Goal: Task Accomplishment & Management: Manage account settings

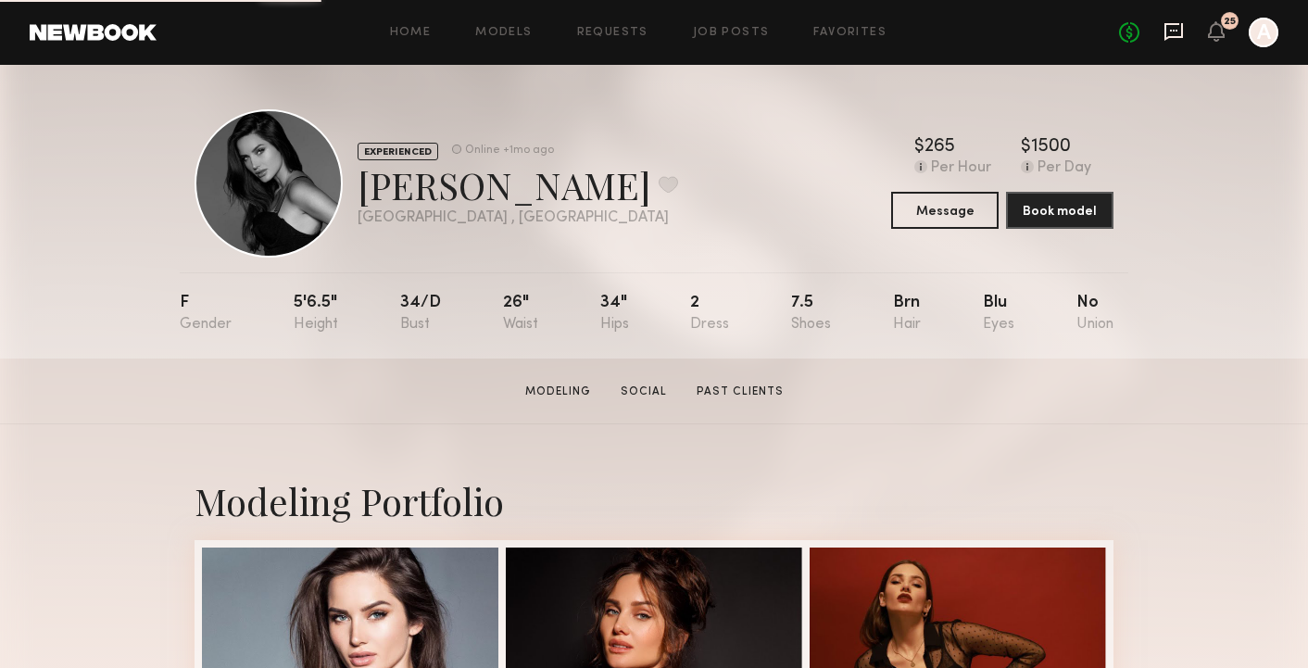
click at [1174, 34] on icon at bounding box center [1173, 31] width 20 height 20
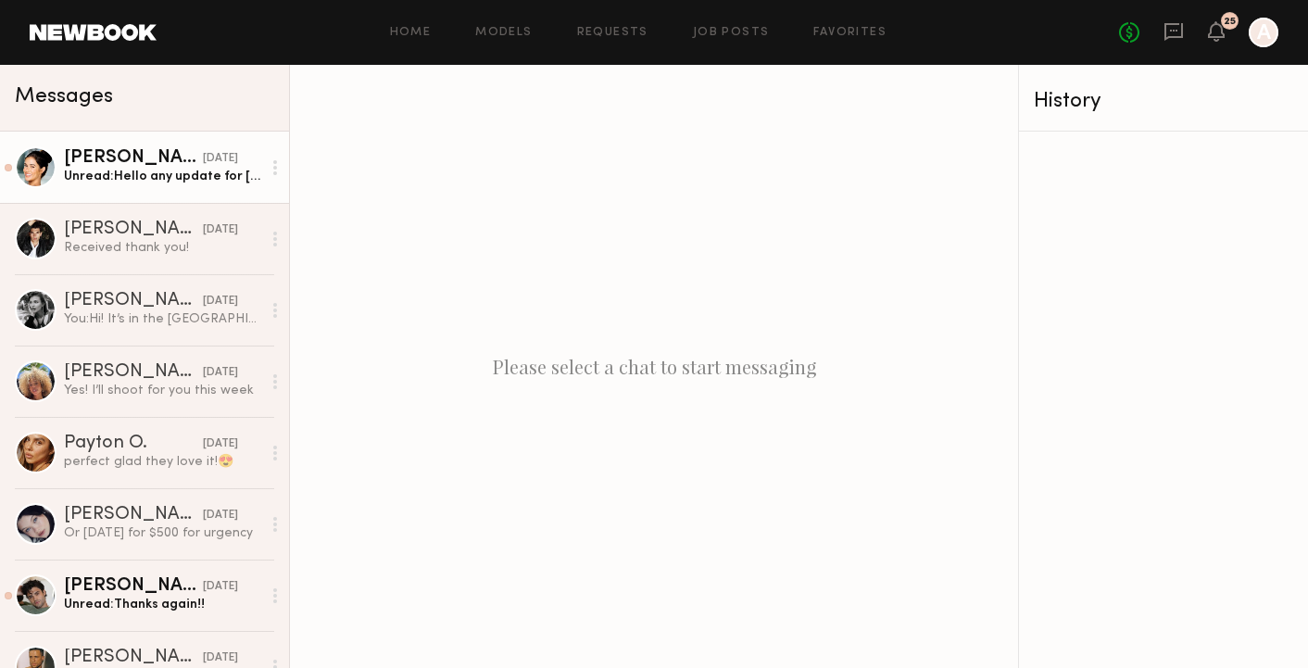
click at [135, 183] on div "Unread: Hello any update for [DATE]?" at bounding box center [162, 177] width 197 height 18
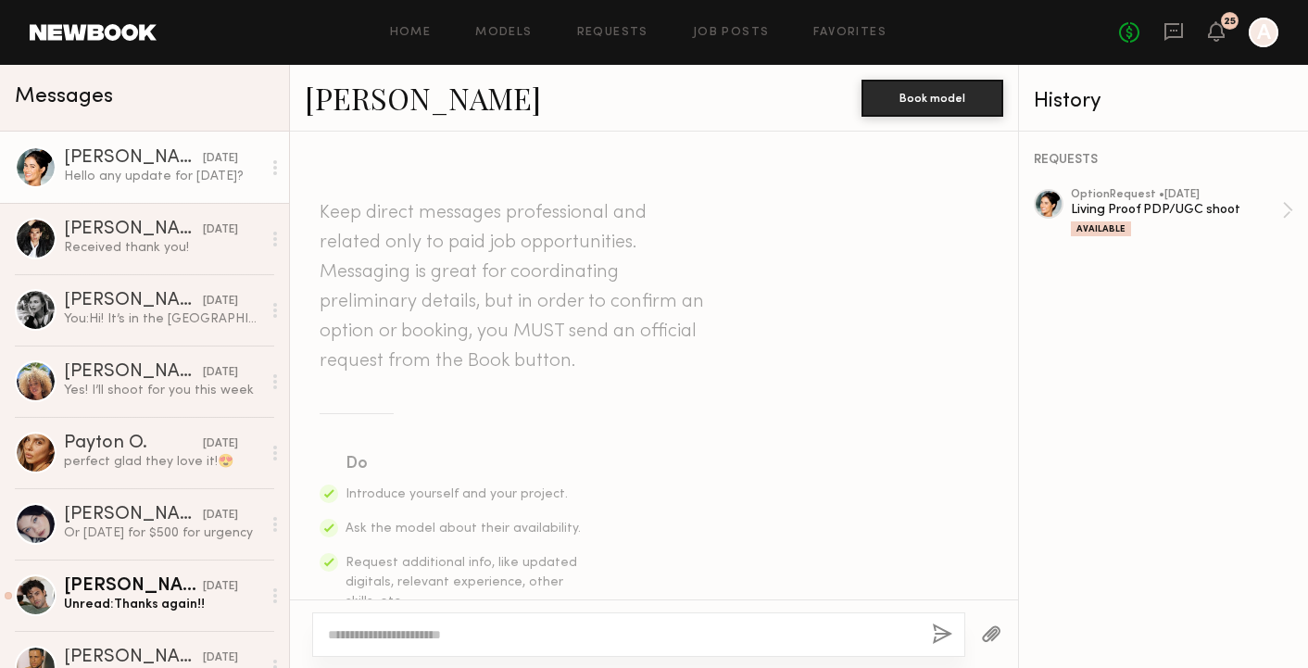
scroll to position [886, 0]
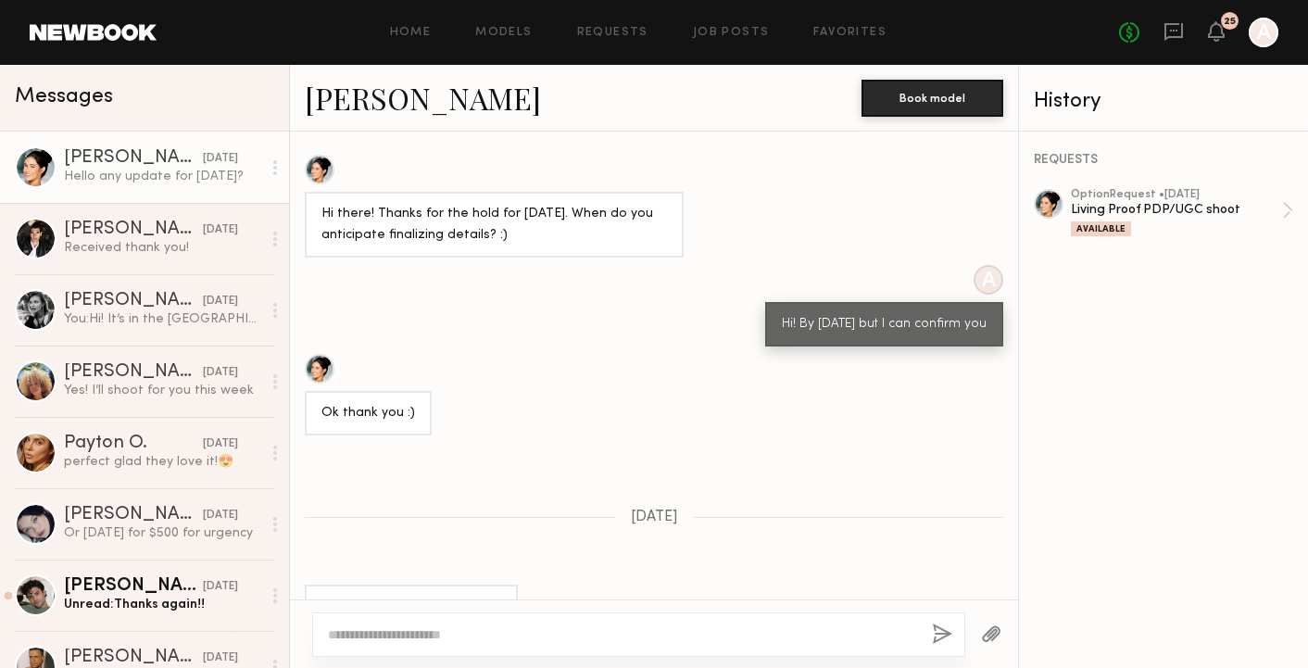
click at [492, 632] on textarea at bounding box center [622, 634] width 589 height 19
click at [1167, 202] on div "Living Proof PDP/UGC shoot" at bounding box center [1176, 210] width 211 height 18
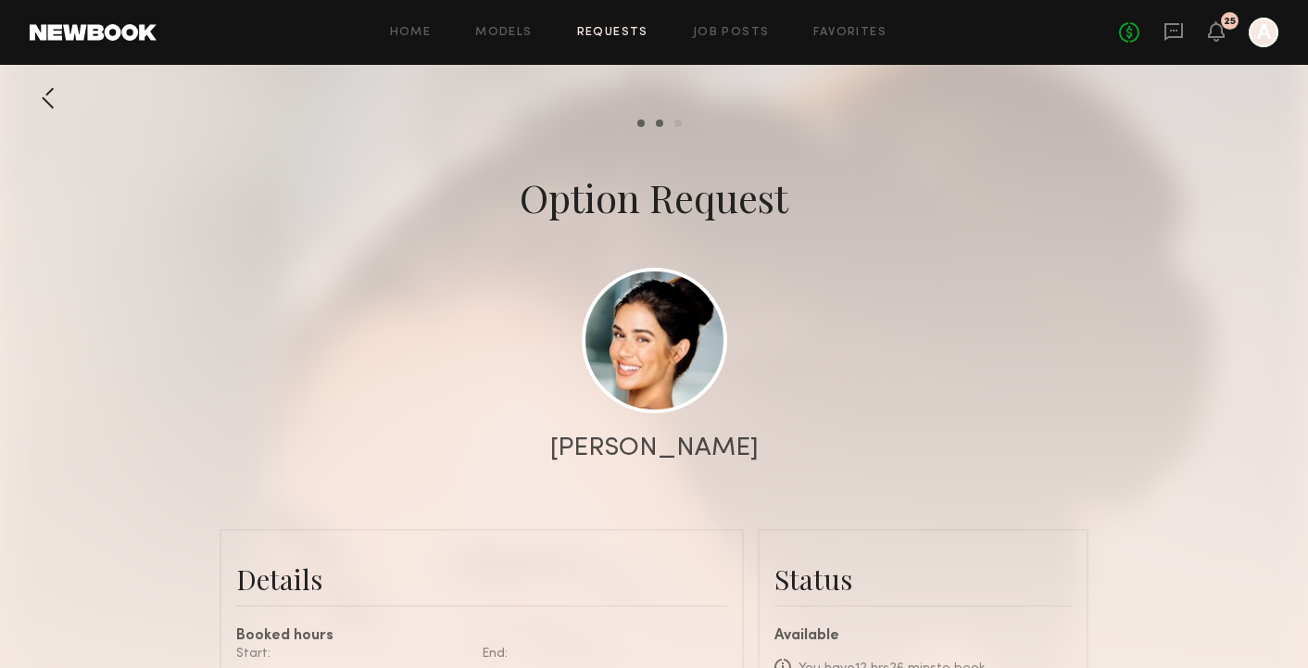
click at [1170, 373] on div at bounding box center [654, 370] width 1308 height 741
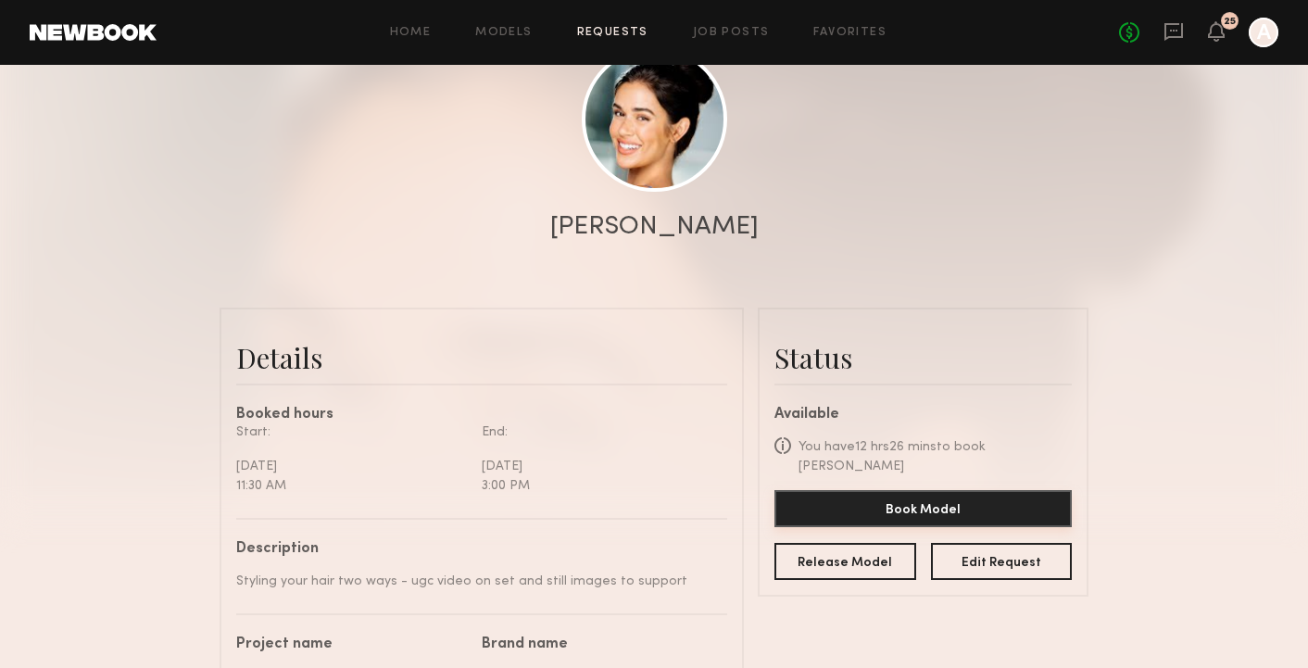
scroll to position [223, 0]
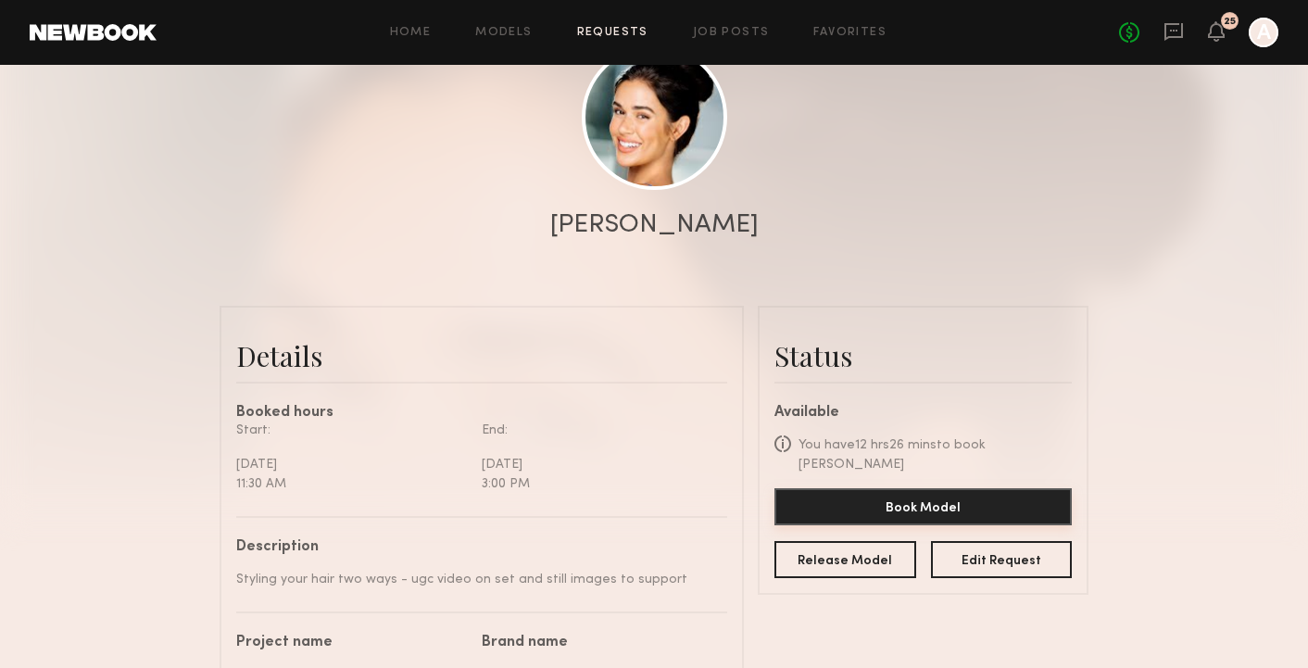
click at [943, 488] on button "Book Model" at bounding box center [922, 506] width 297 height 37
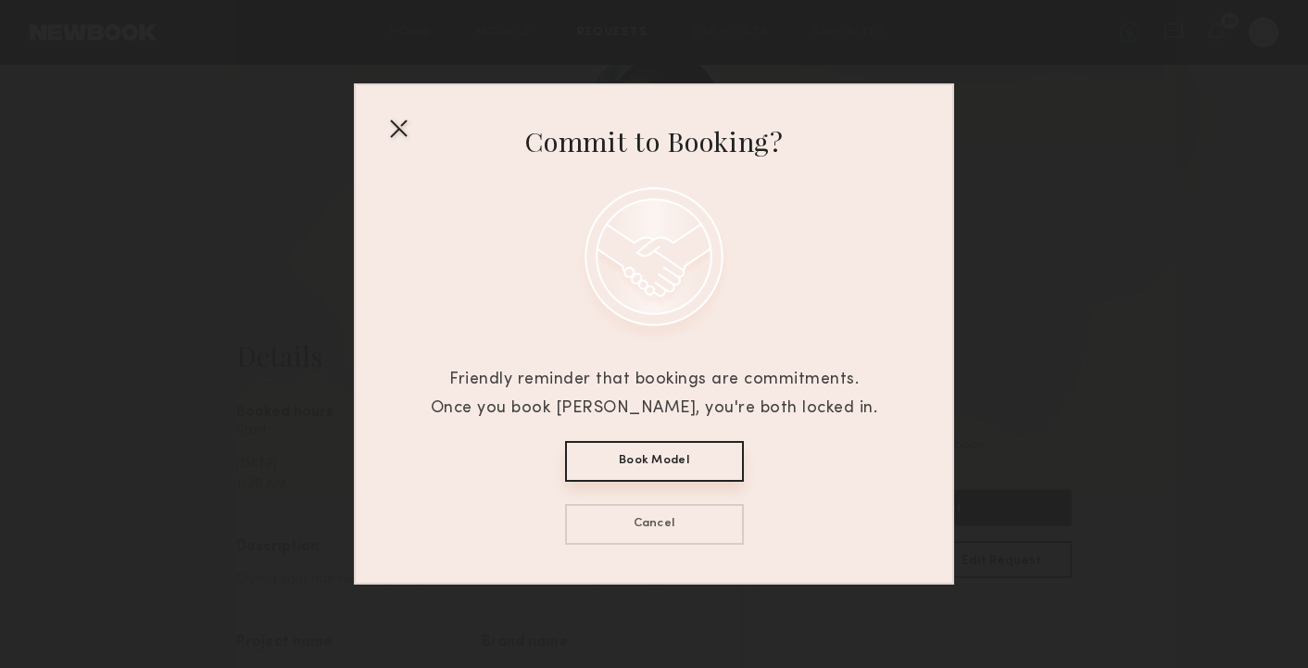
click at [706, 461] on button "Book Model" at bounding box center [654, 461] width 179 height 41
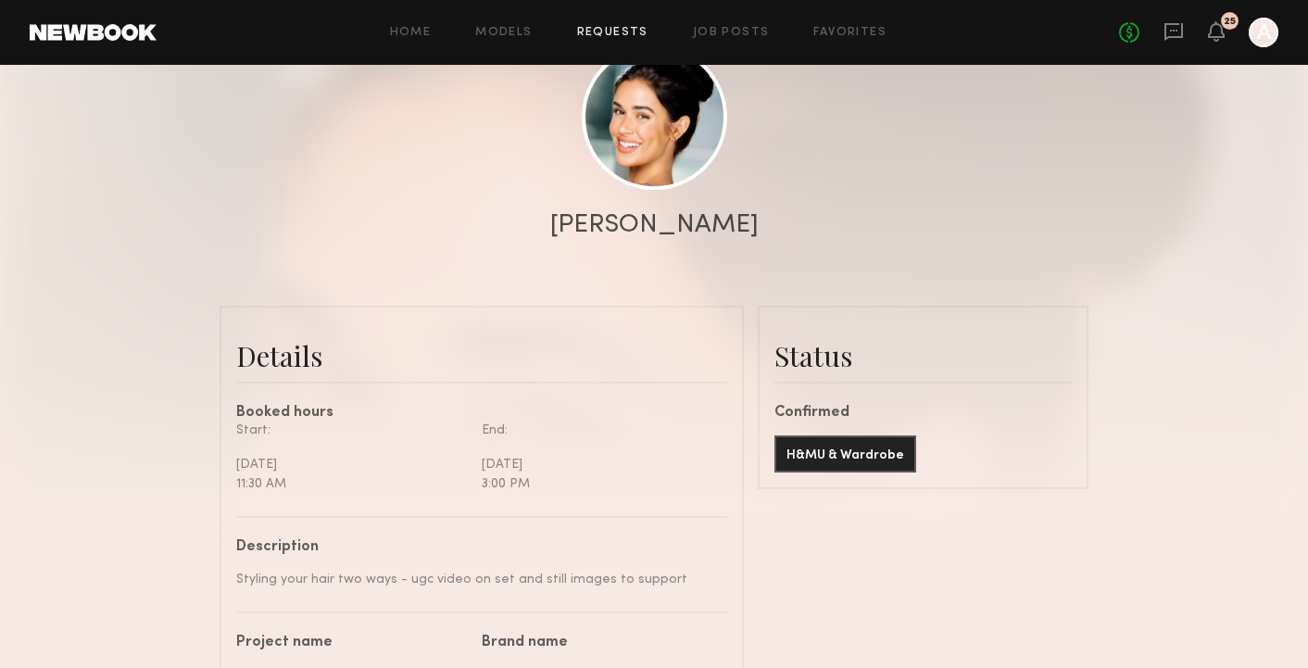
click at [1181, 44] on link at bounding box center [1173, 32] width 20 height 23
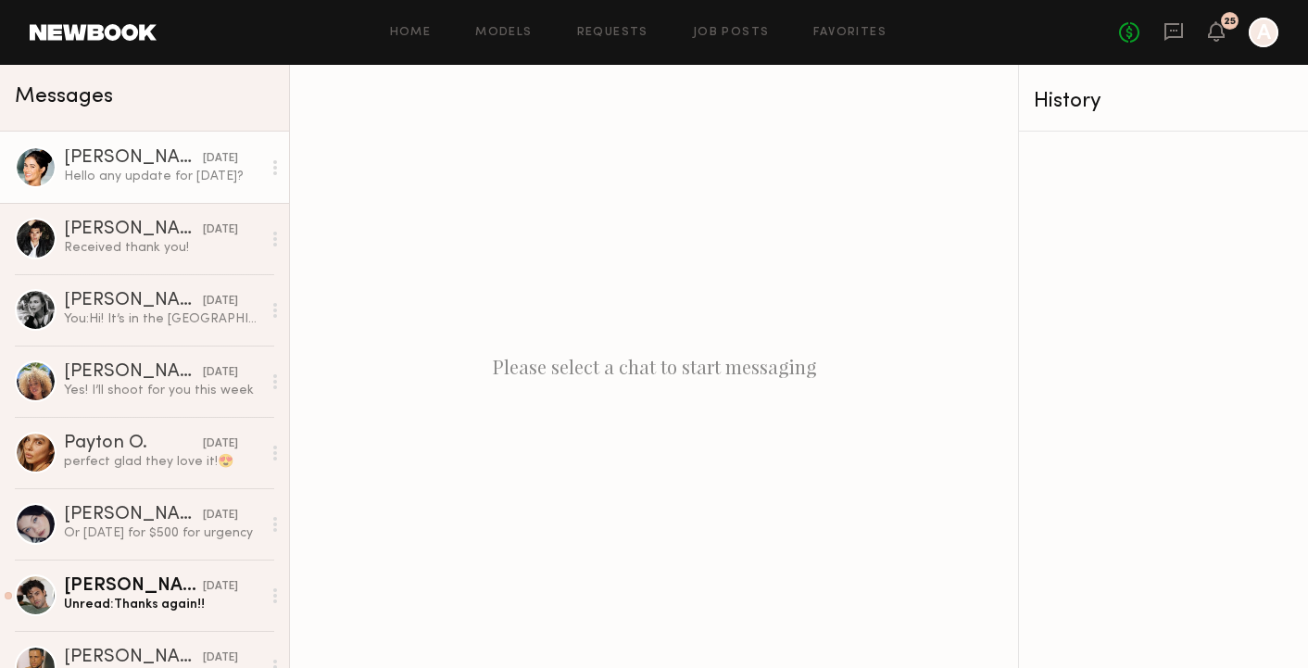
click at [178, 189] on link "[PERSON_NAME] [DATE] Hello any update for [DATE]?" at bounding box center [144, 166] width 289 height 71
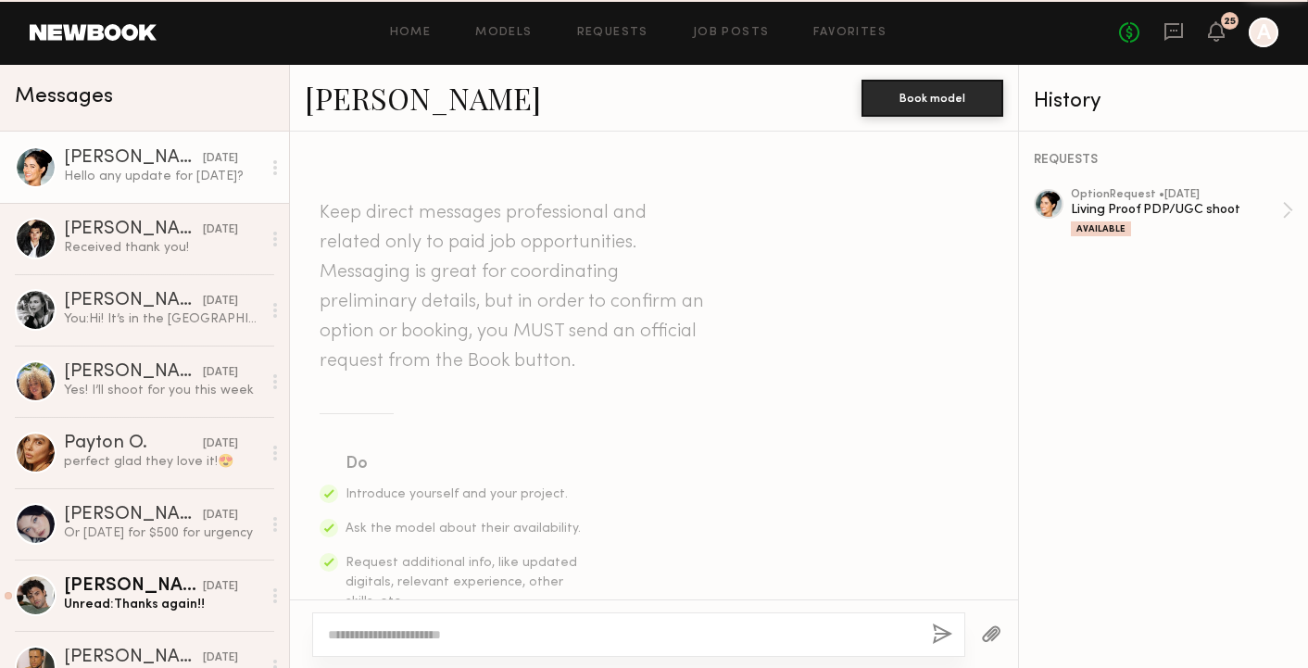
scroll to position [886, 0]
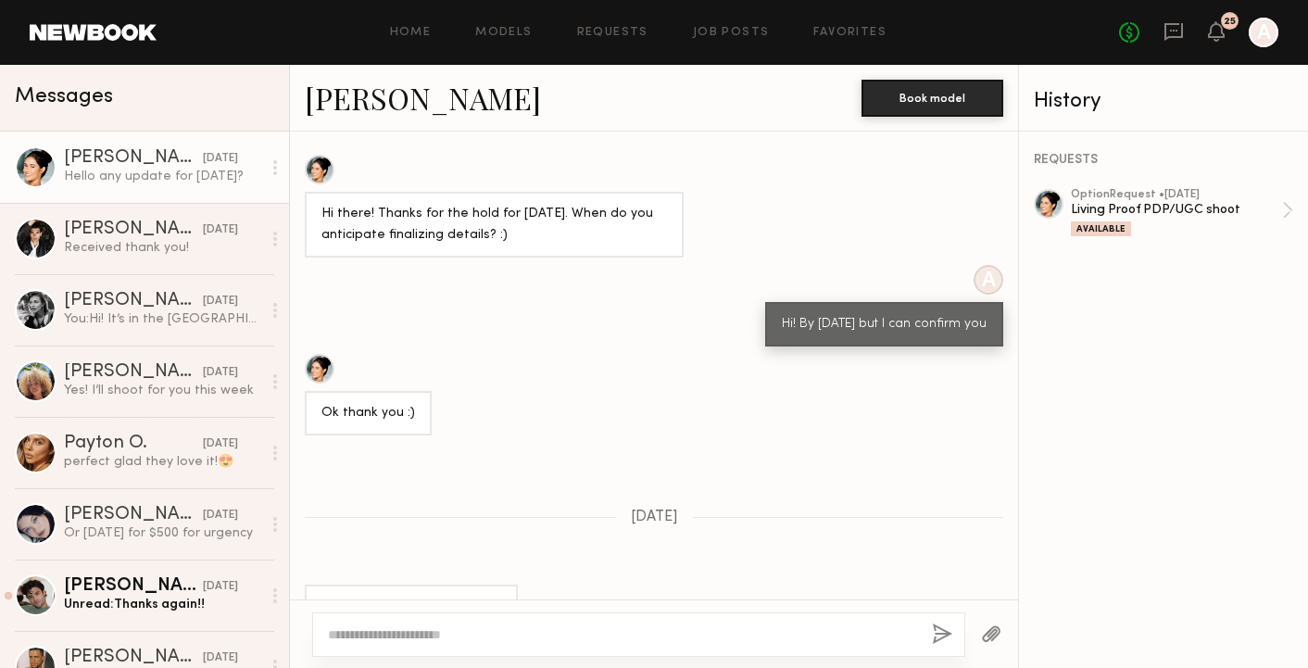
click at [507, 641] on textarea at bounding box center [622, 634] width 589 height 19
type textarea "**********"
click at [937, 644] on button "button" at bounding box center [942, 634] width 20 height 23
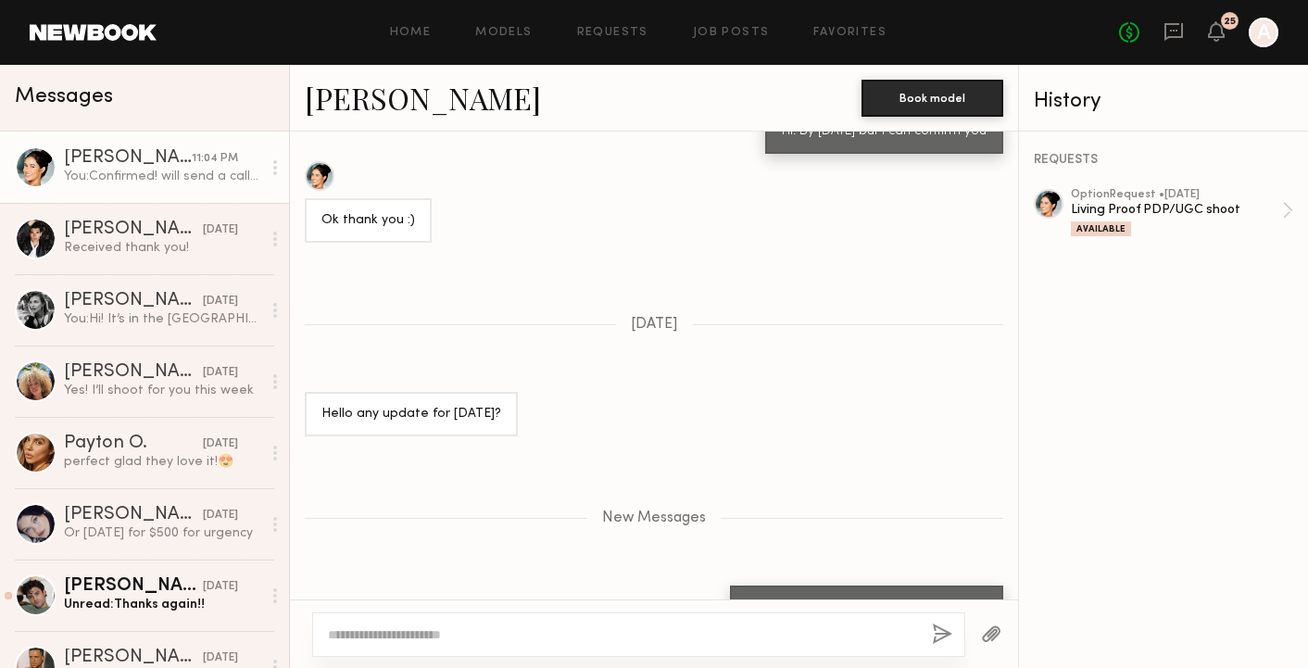
scroll to position [1191, 0]
